Goal: Transaction & Acquisition: Purchase product/service

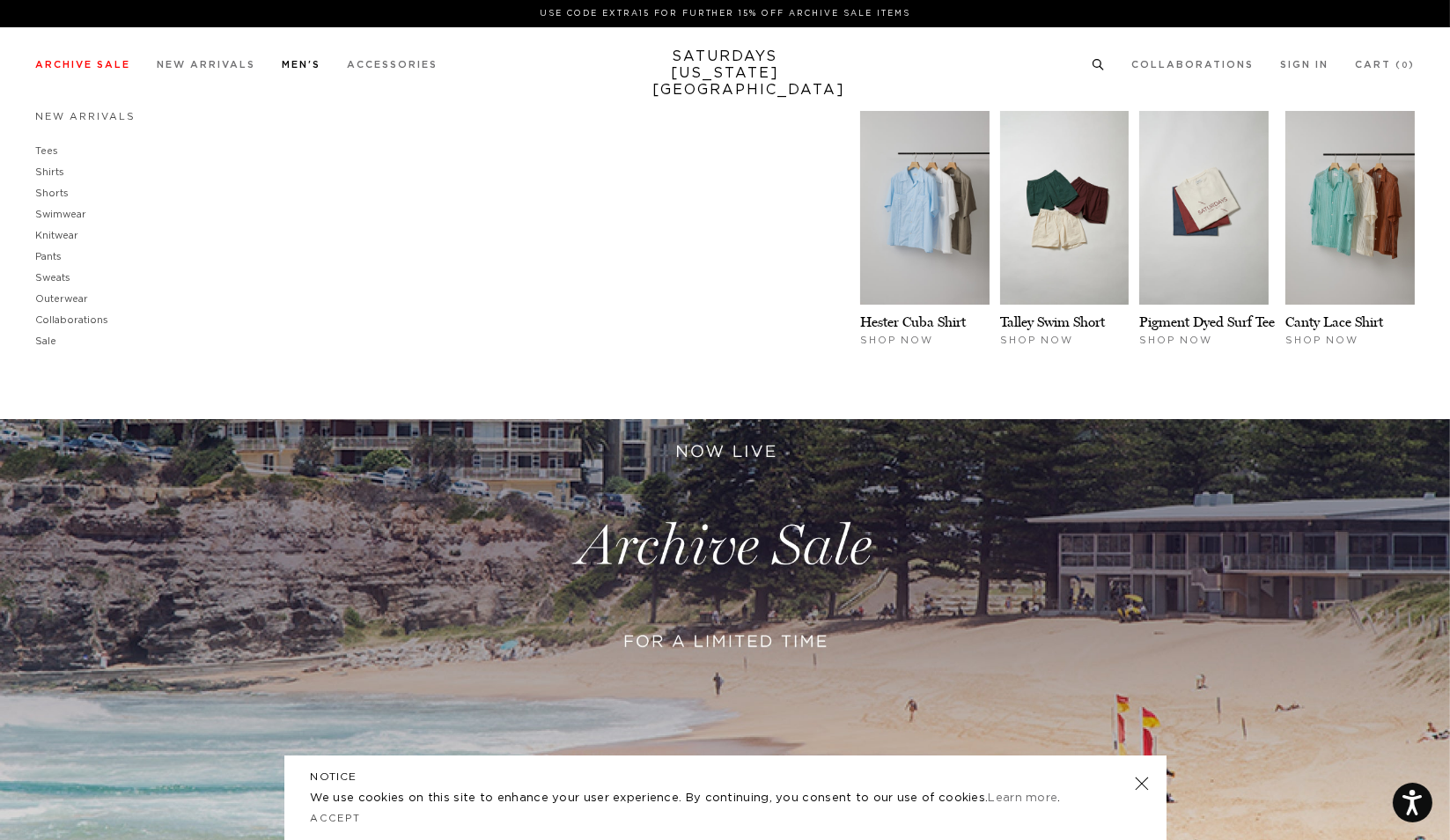
click at [306, 67] on link "Men's" at bounding box center [301, 65] width 39 height 10
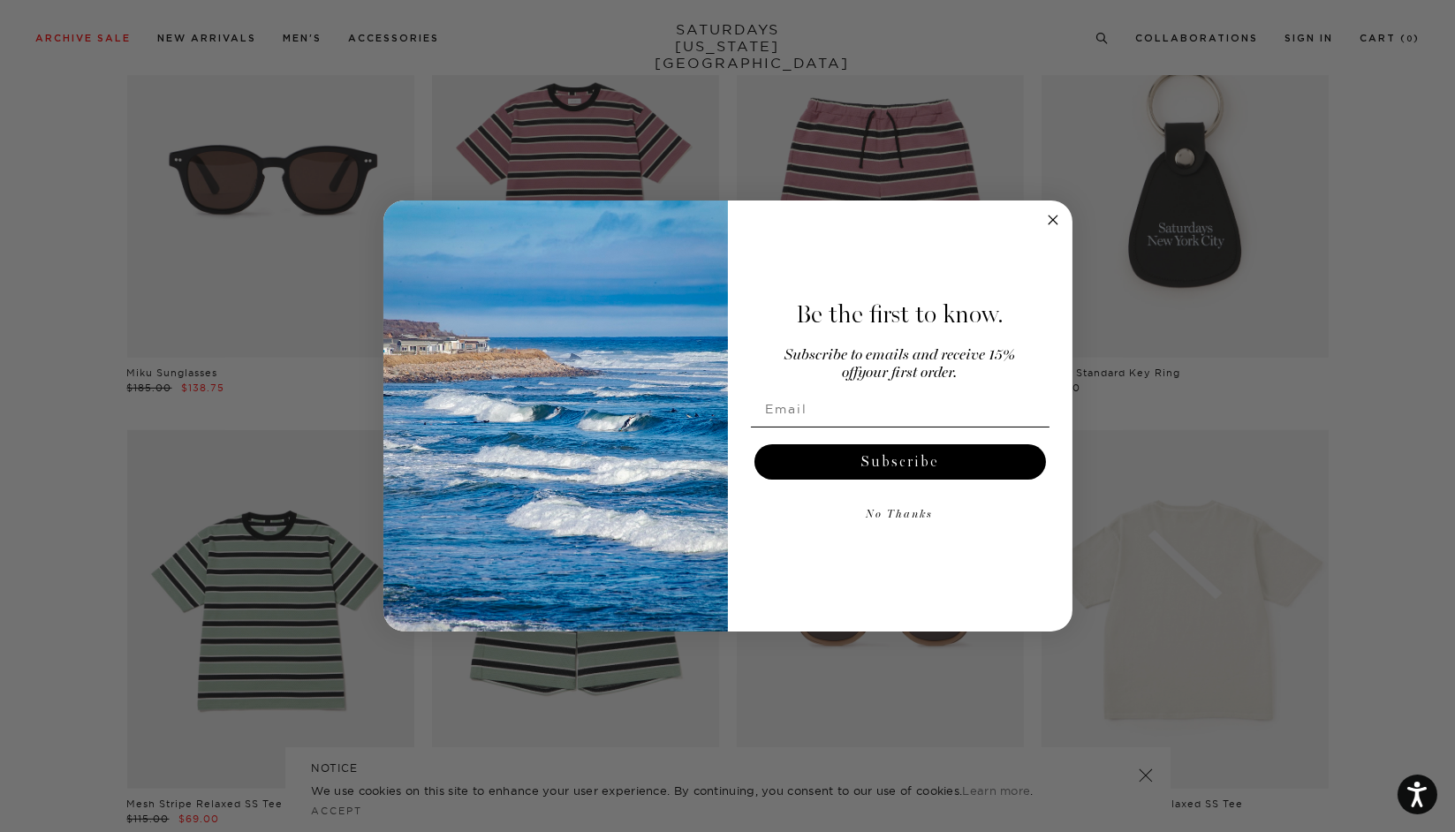
scroll to position [1414, 0]
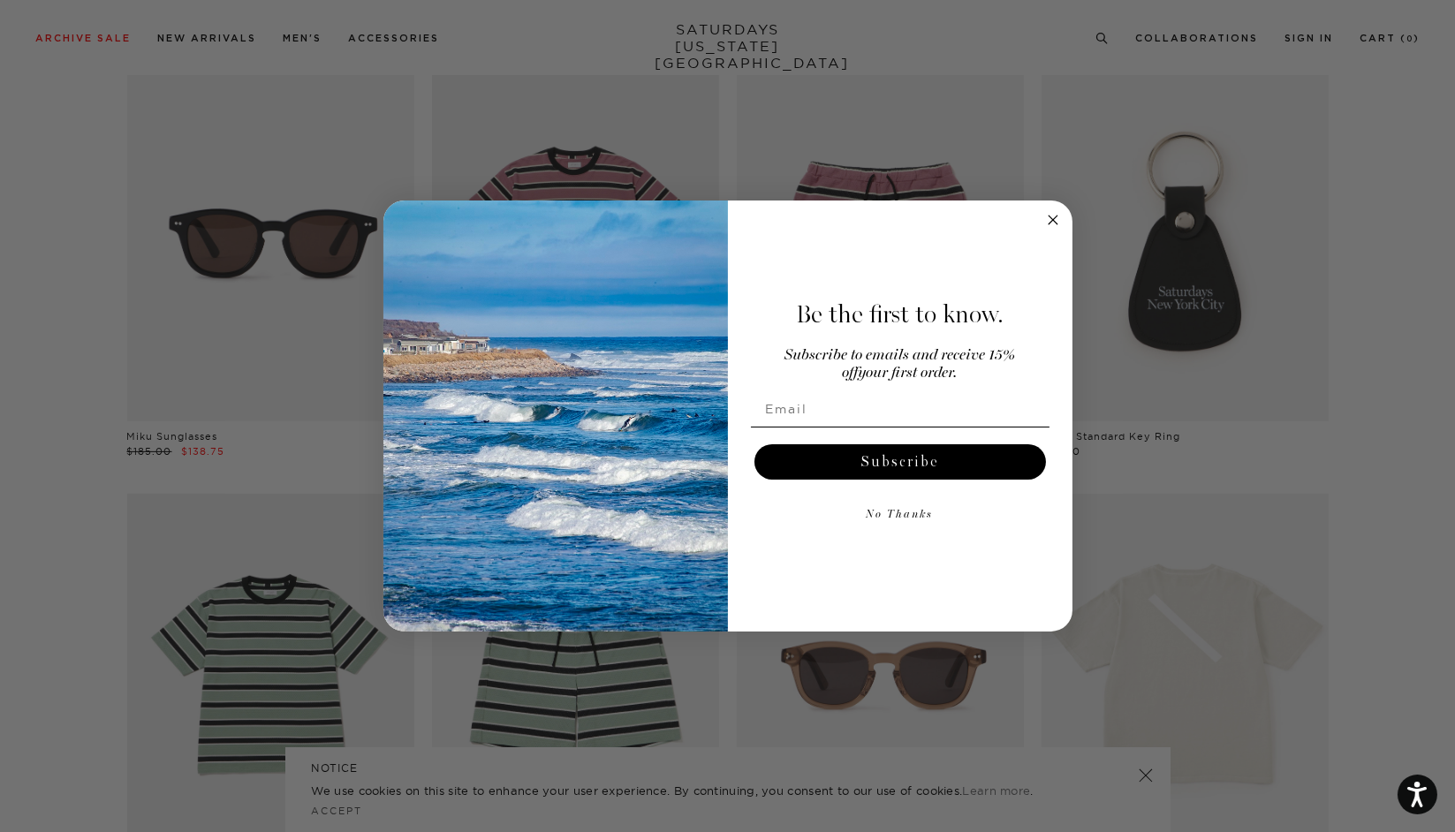
click at [1057, 216] on icon "Close dialog" at bounding box center [1053, 220] width 9 height 9
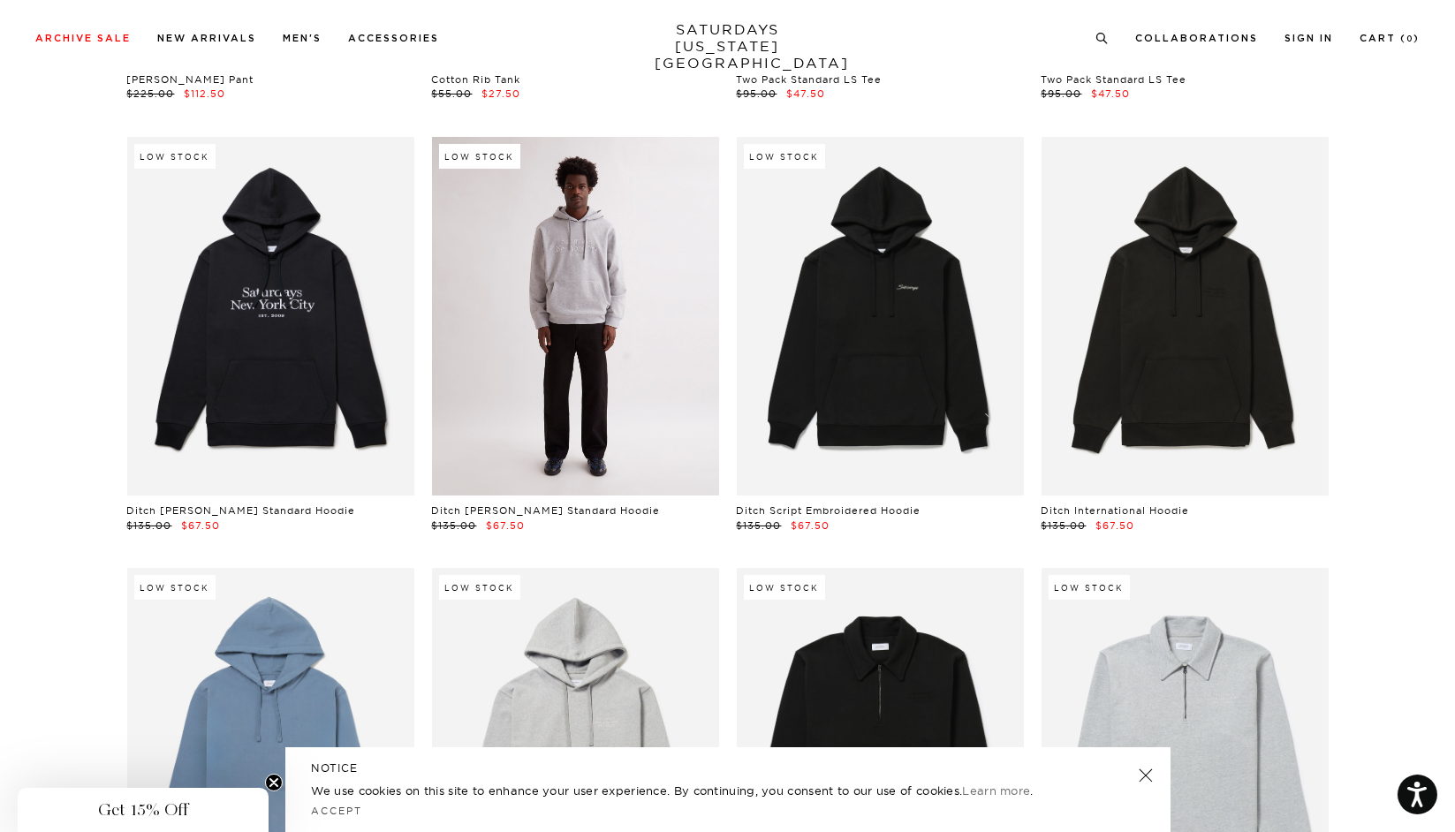
scroll to position [12887, 0]
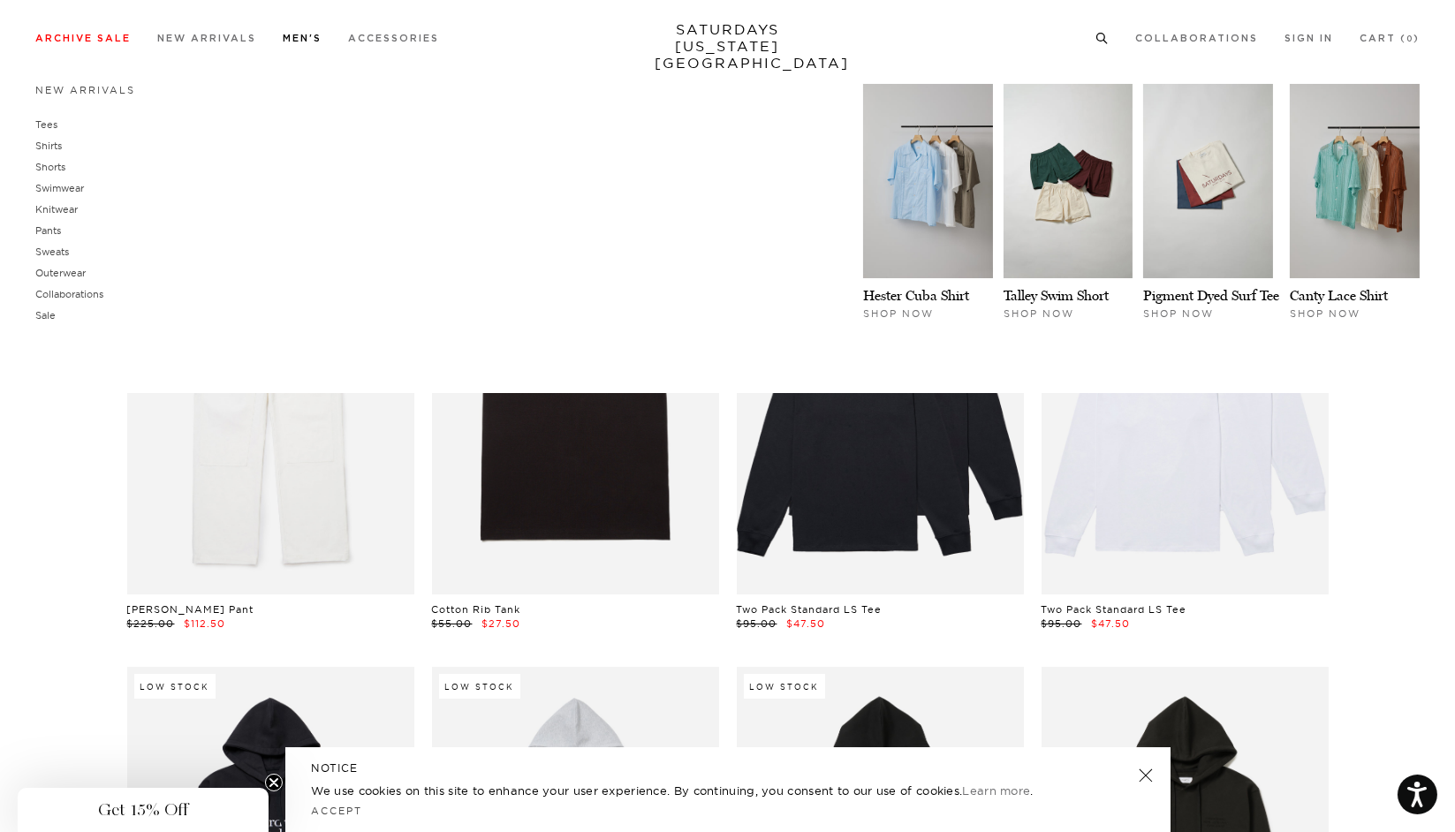
click at [308, 30] on li "Men's New Arrivals Tees Shirts Shorts Swimwear Knitwear Pants Sweats Outerwear" at bounding box center [302, 37] width 39 height 16
click at [49, 143] on link "Shirts" at bounding box center [48, 146] width 27 height 12
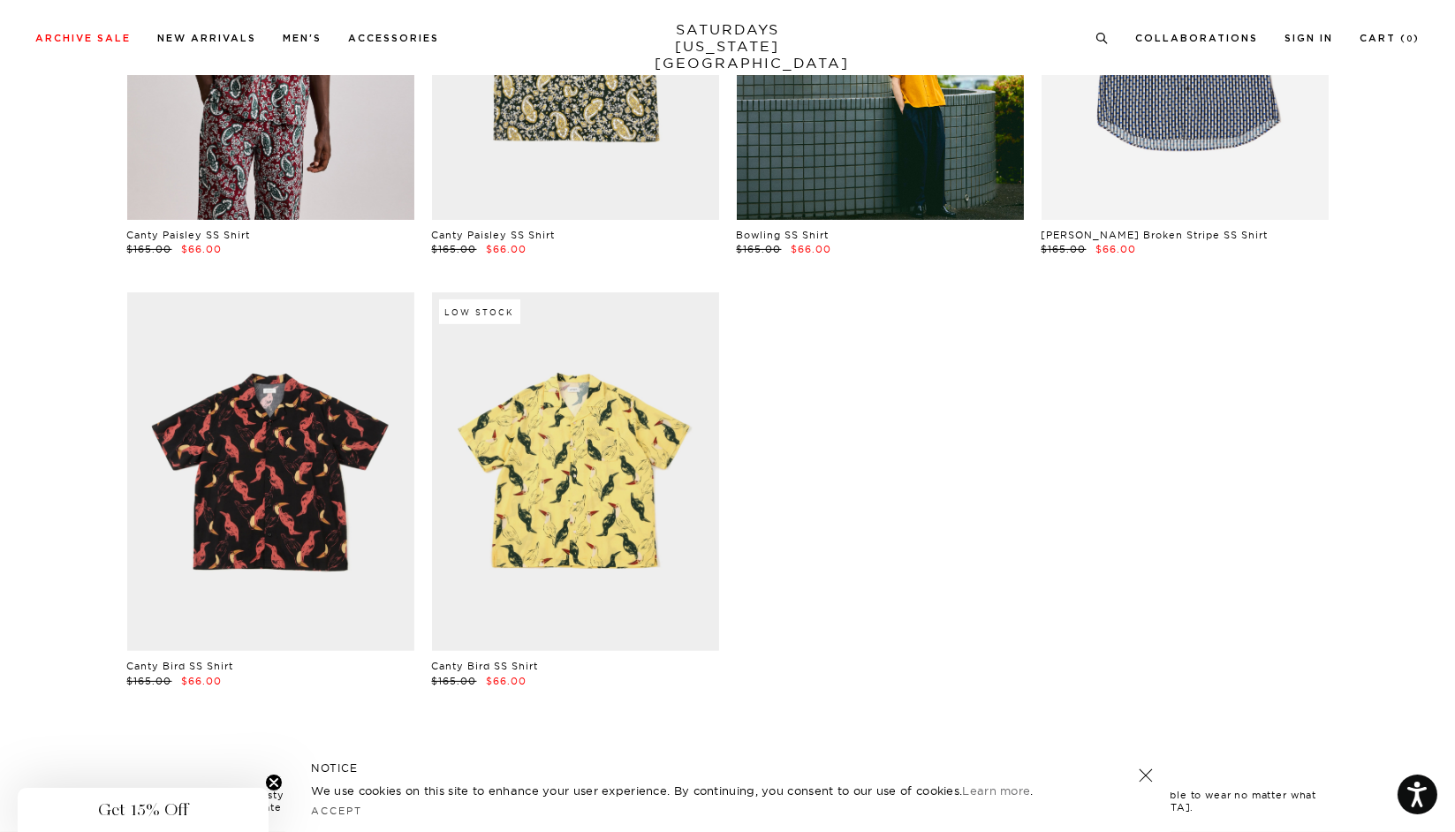
scroll to position [1237, 0]
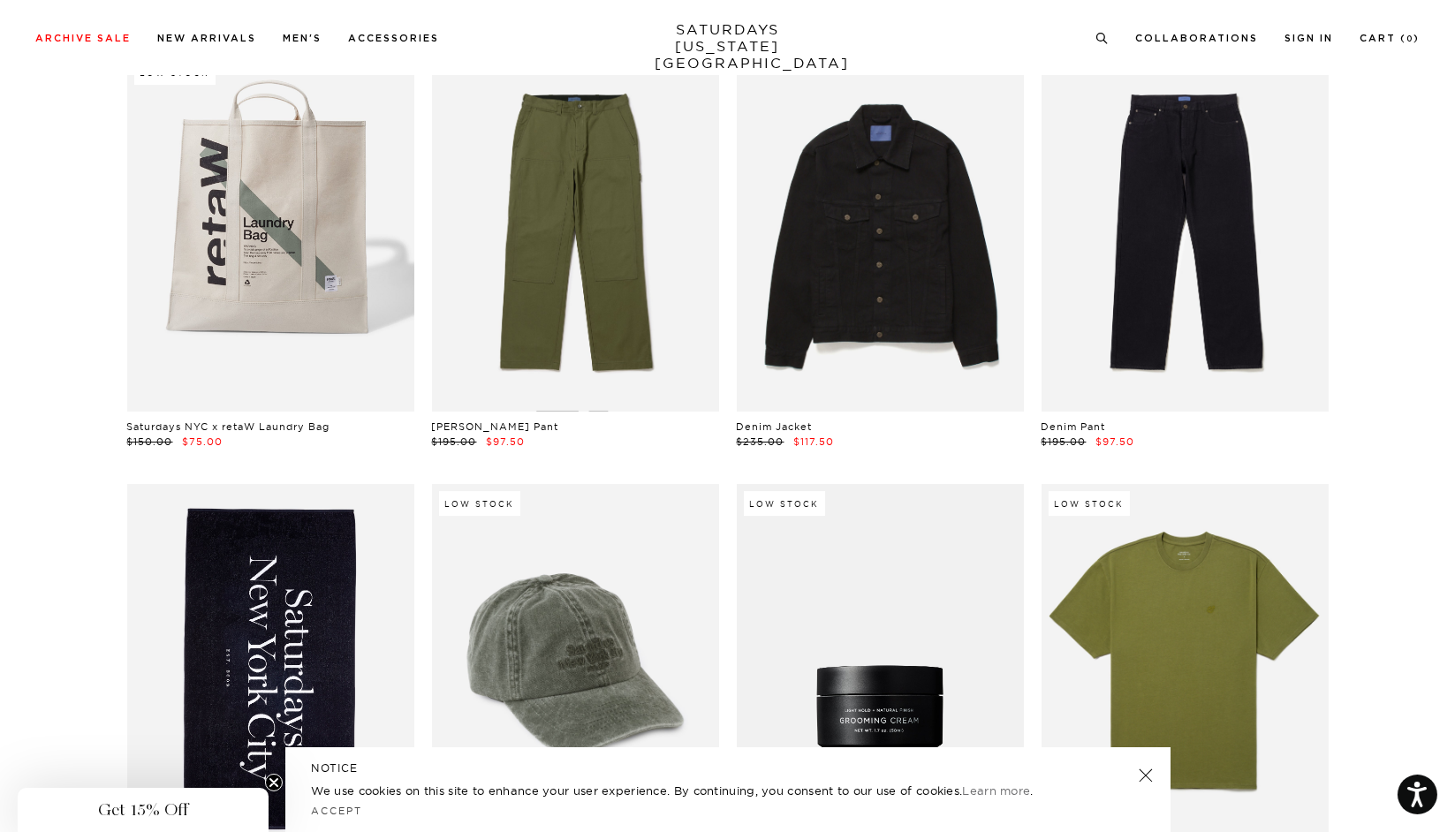
scroll to position [11738, 0]
